Goal: Use online tool/utility: Utilize a website feature to perform a specific function

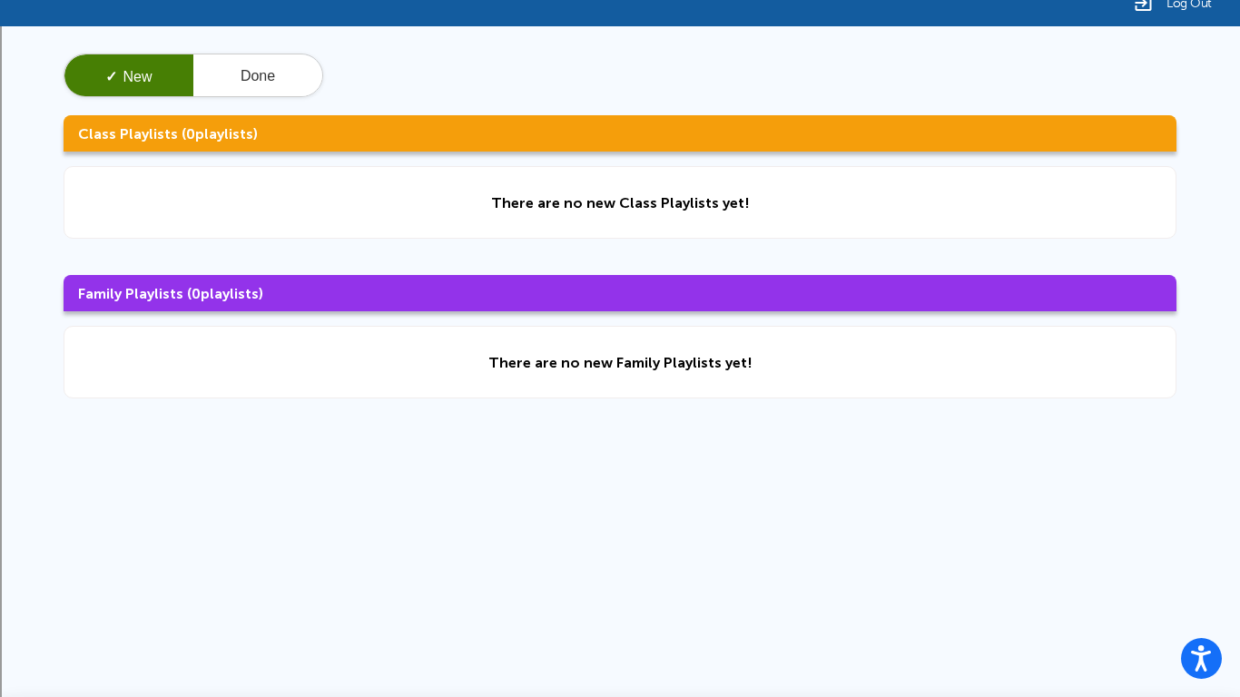
scroll to position [50, 0]
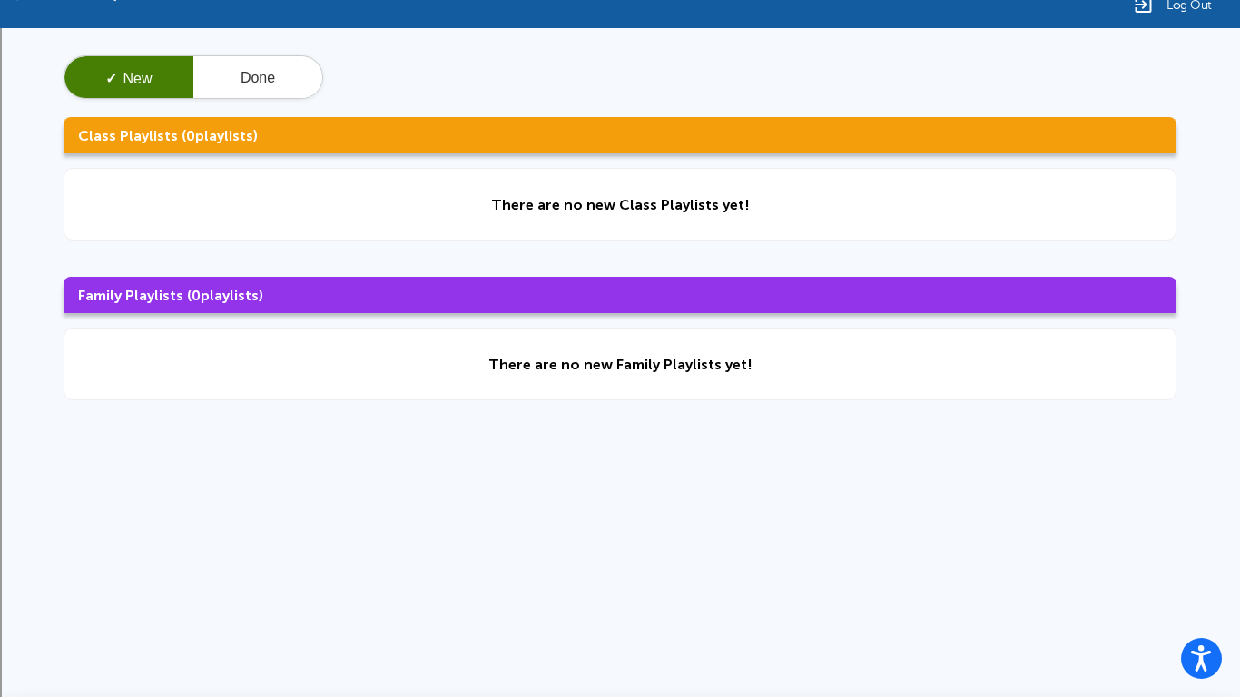
click at [836, 224] on div "There are no new Class Playlists yet!" at bounding box center [620, 204] width 1113 height 73
click at [740, 216] on div "There are no new Class Playlists yet!" at bounding box center [620, 204] width 1113 height 73
click at [741, 216] on div "There are no new Class Playlists yet!" at bounding box center [620, 204] width 1113 height 73
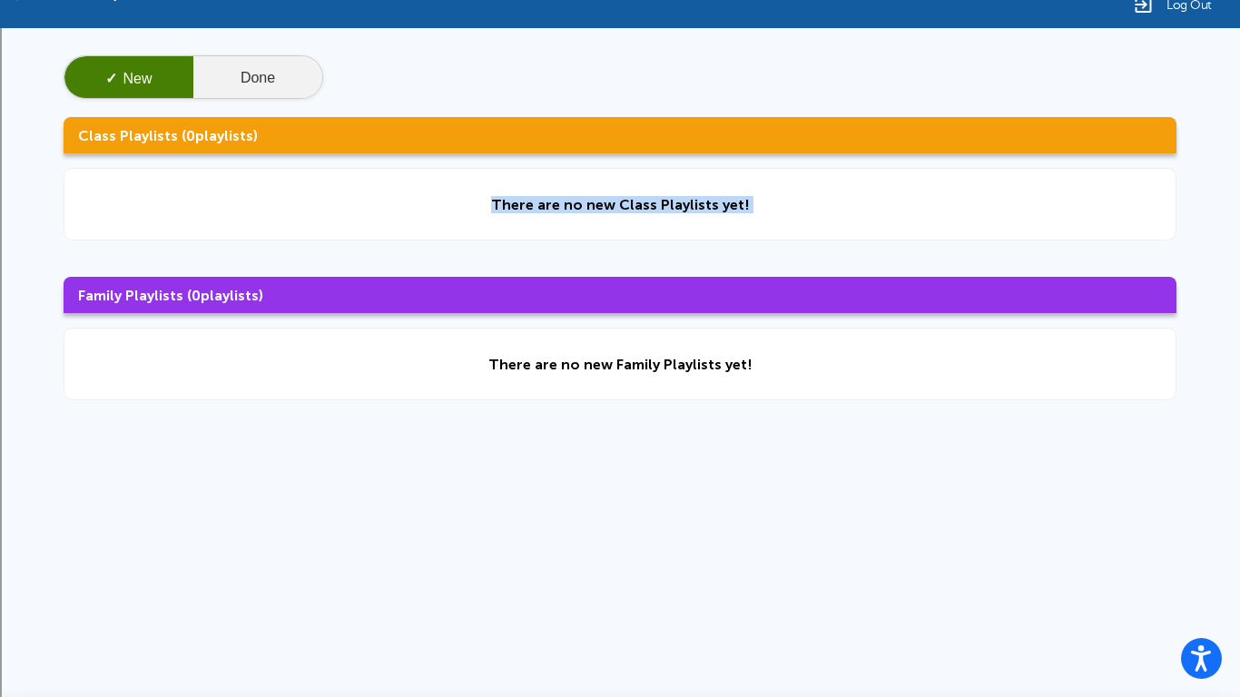
click at [271, 82] on button "Done" at bounding box center [257, 78] width 129 height 44
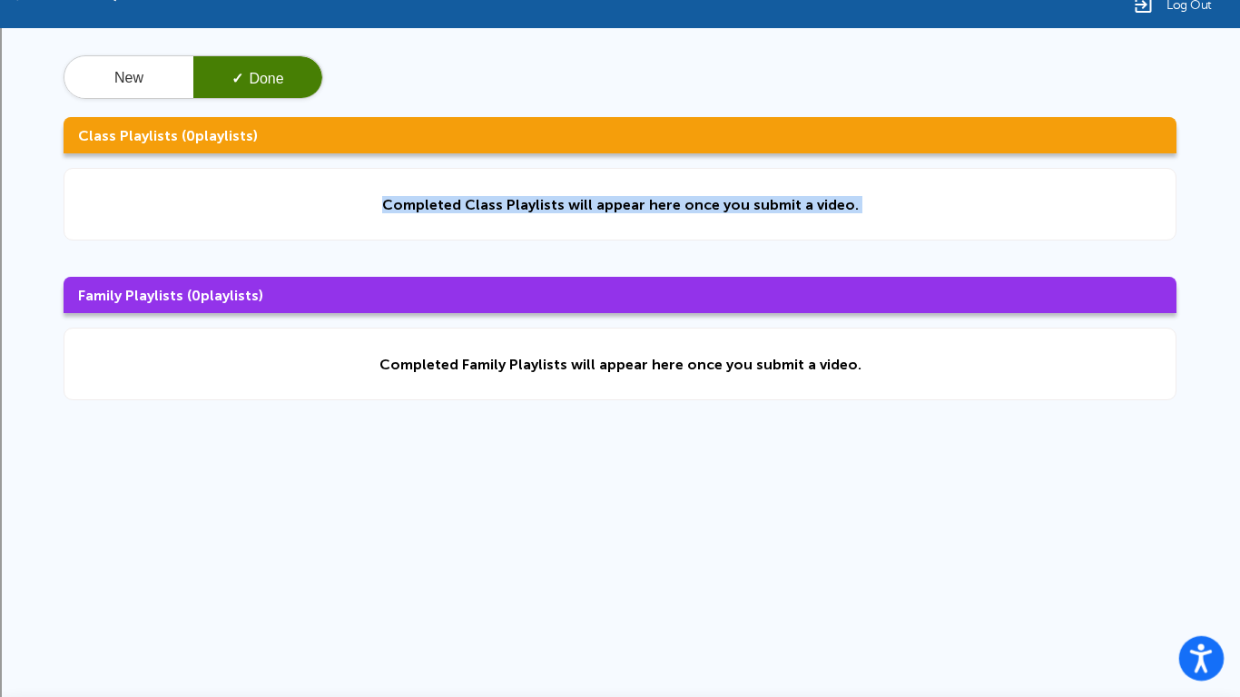
click at [1201, 647] on circle "Open accessiBe: accessibility options, statement and help" at bounding box center [1202, 647] width 6 height 6
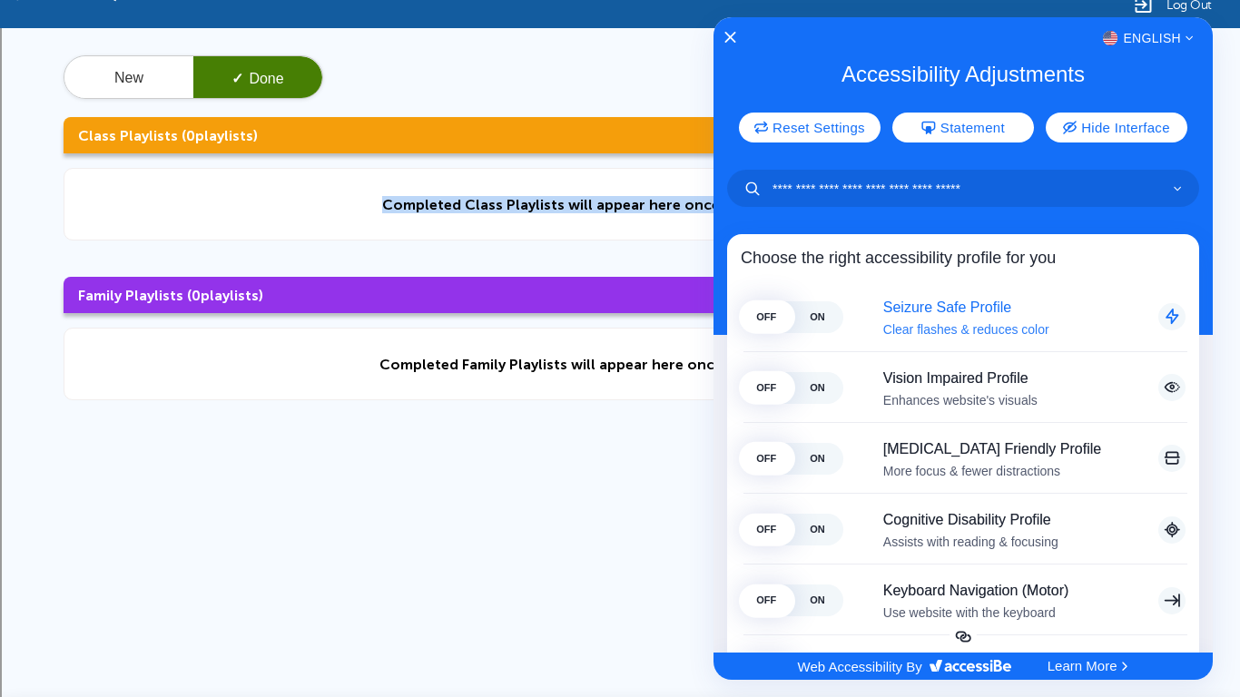
click at [821, 306] on span "ON" at bounding box center [817, 317] width 51 height 32
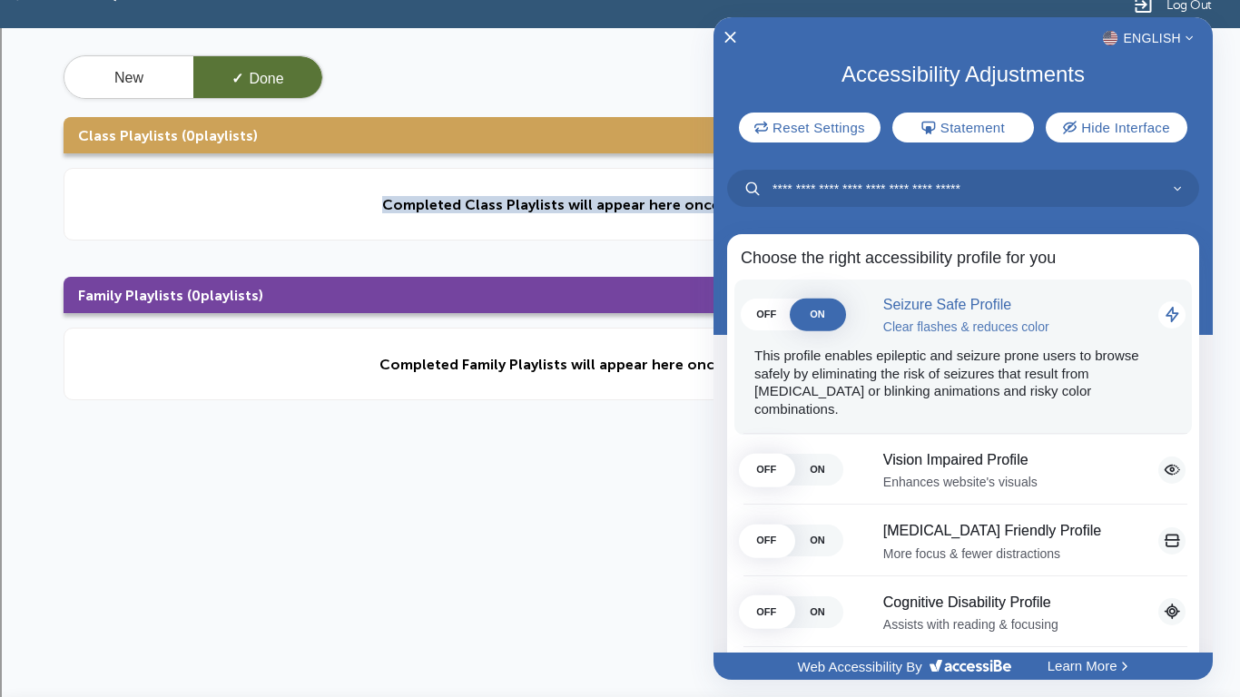
click at [800, 311] on span "ON" at bounding box center [817, 315] width 51 height 32
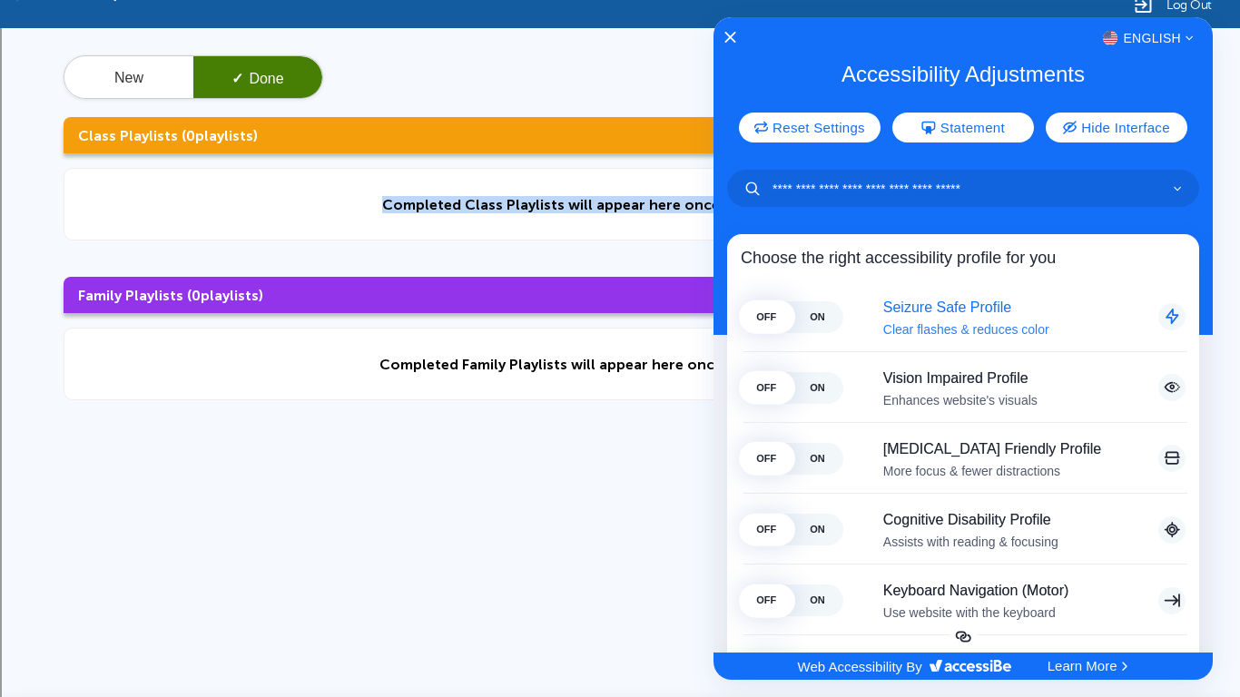
click at [774, 309] on span "OFF" at bounding box center [766, 317] width 51 height 32
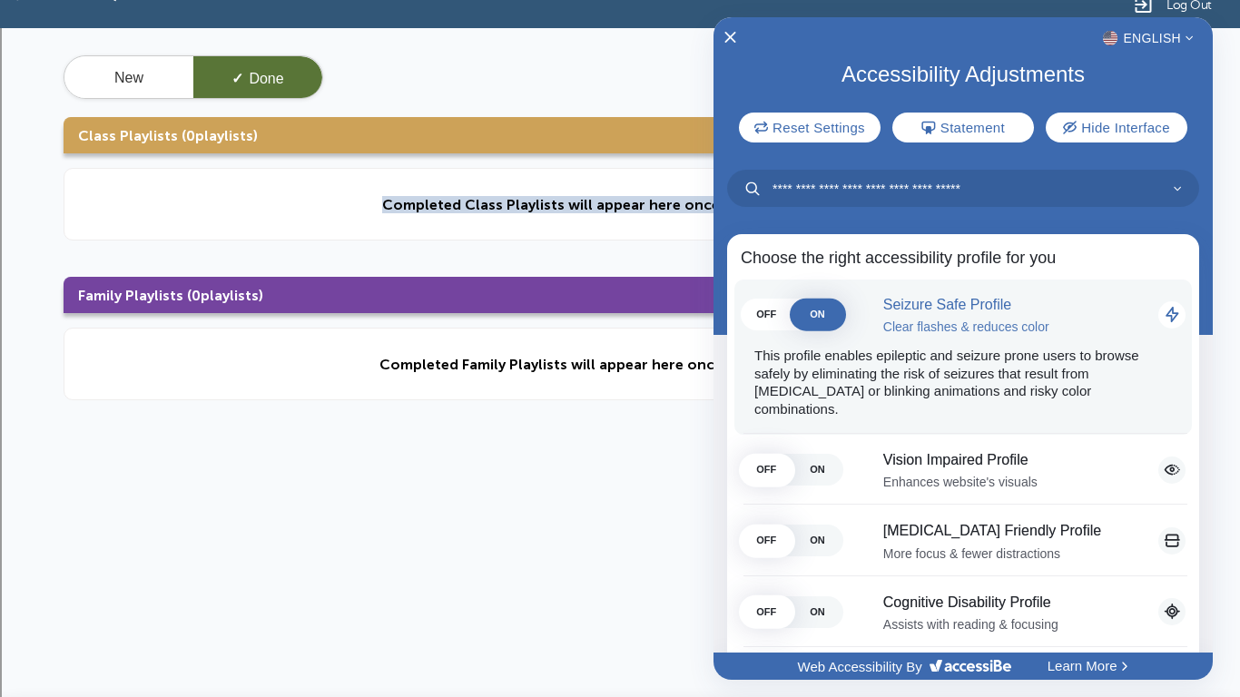
click at [814, 297] on div "OFF ON Seizure Safe Profile Clear flashes & reduces color This profile enables …" at bounding box center [964, 357] width 458 height 155
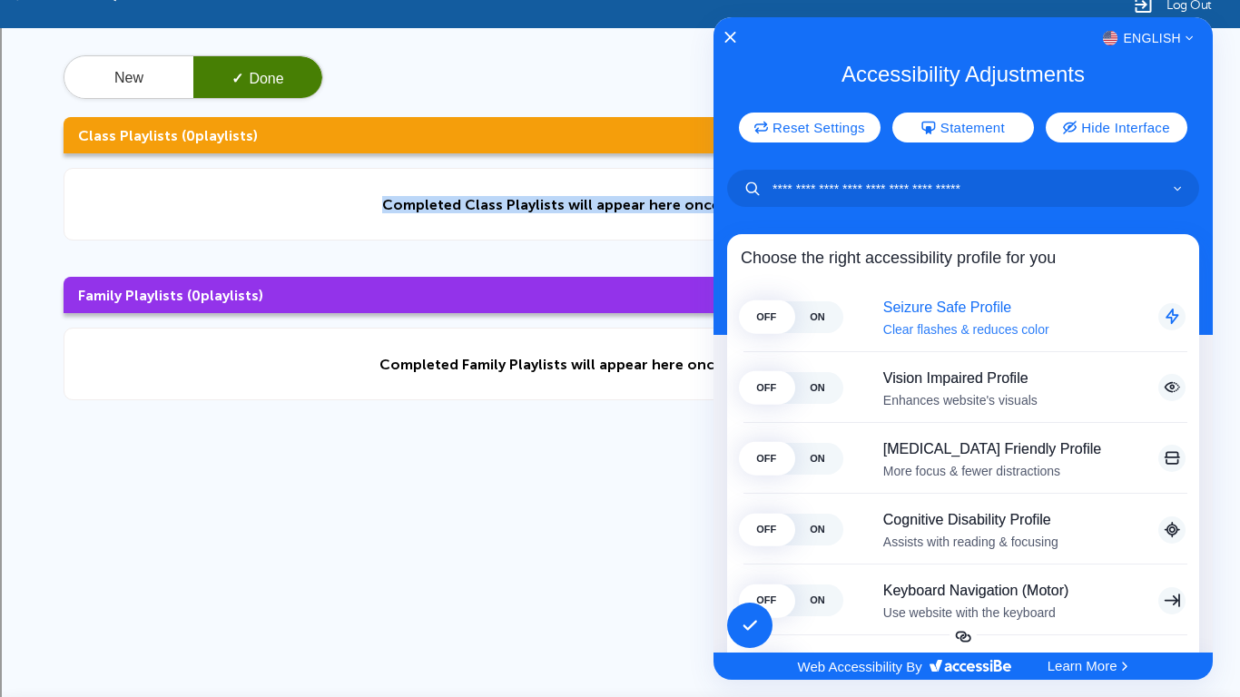
click at [811, 312] on span "ON" at bounding box center [817, 317] width 51 height 32
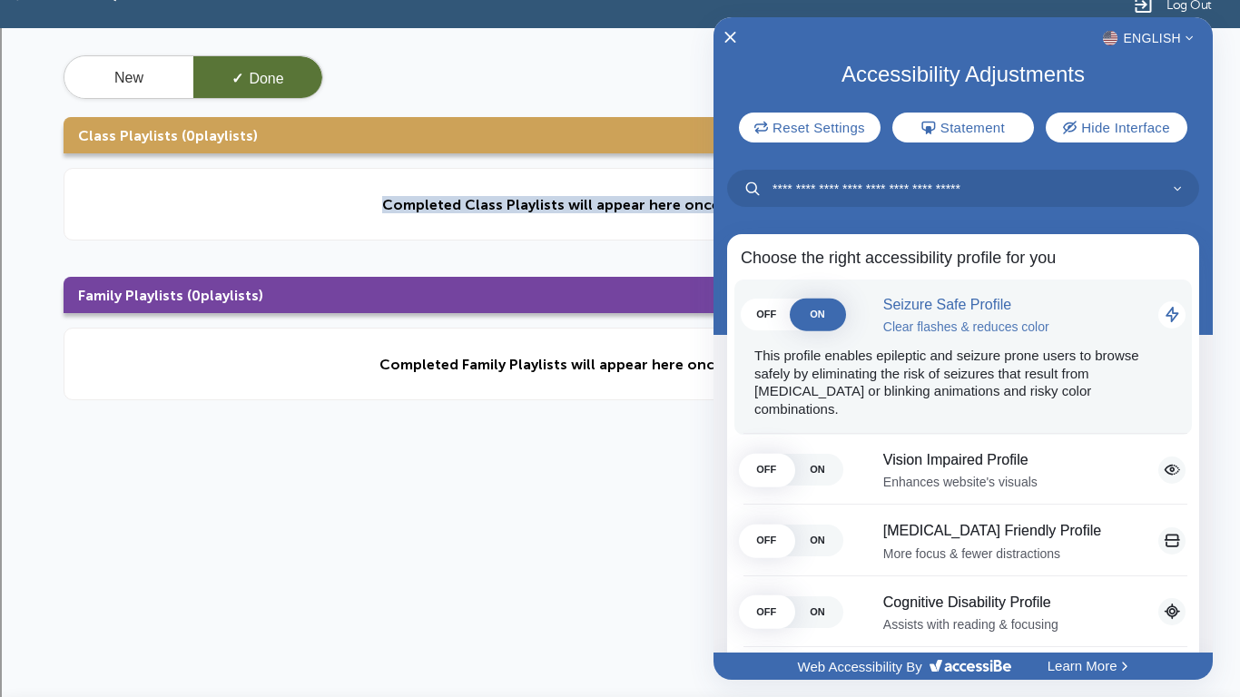
click at [789, 311] on span "OFF" at bounding box center [766, 315] width 51 height 32
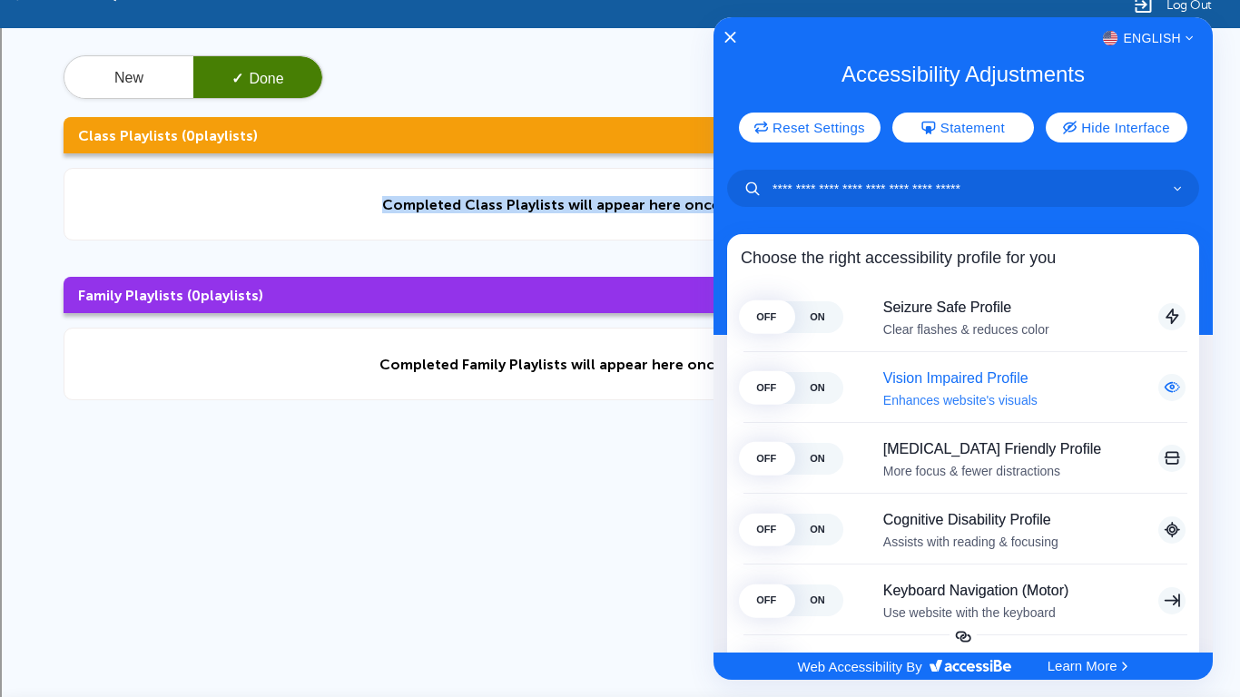
click at [784, 404] on div "OFF ON Vision Impaired Profile Enhances website's visuals This profile adjusts …" at bounding box center [964, 388] width 458 height 71
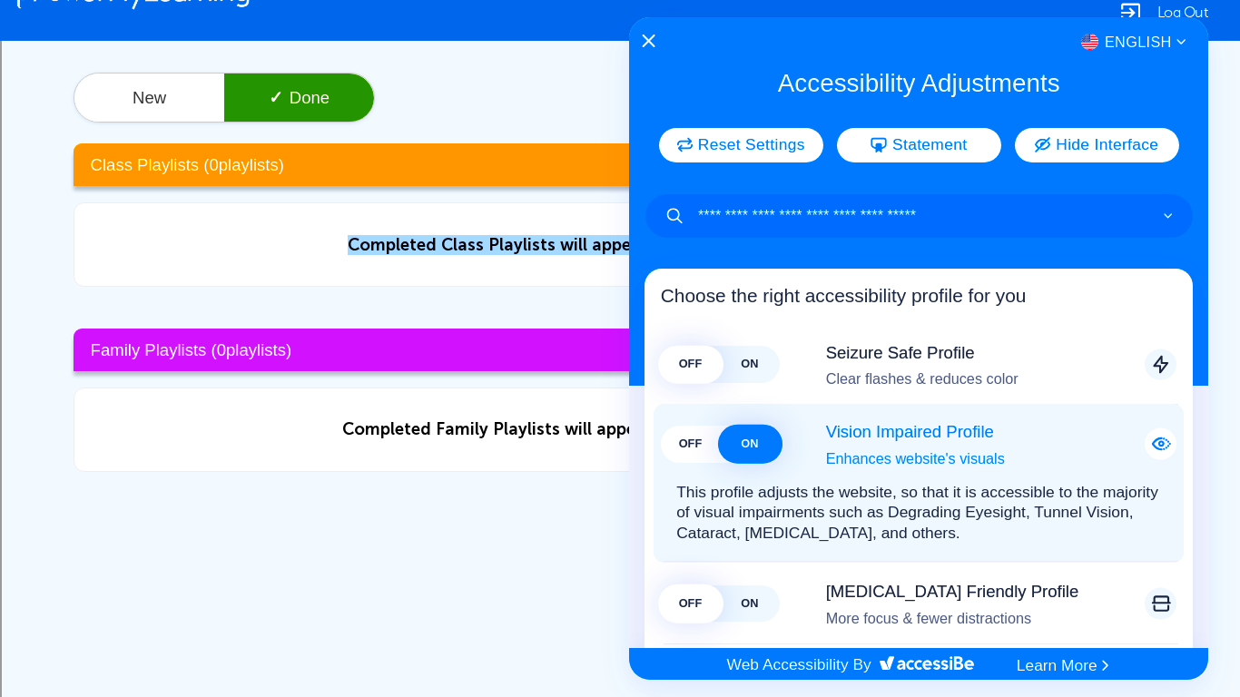
click at [762, 446] on span "ON" at bounding box center [749, 444] width 59 height 37
